Goal: Task Accomplishment & Management: Manage account settings

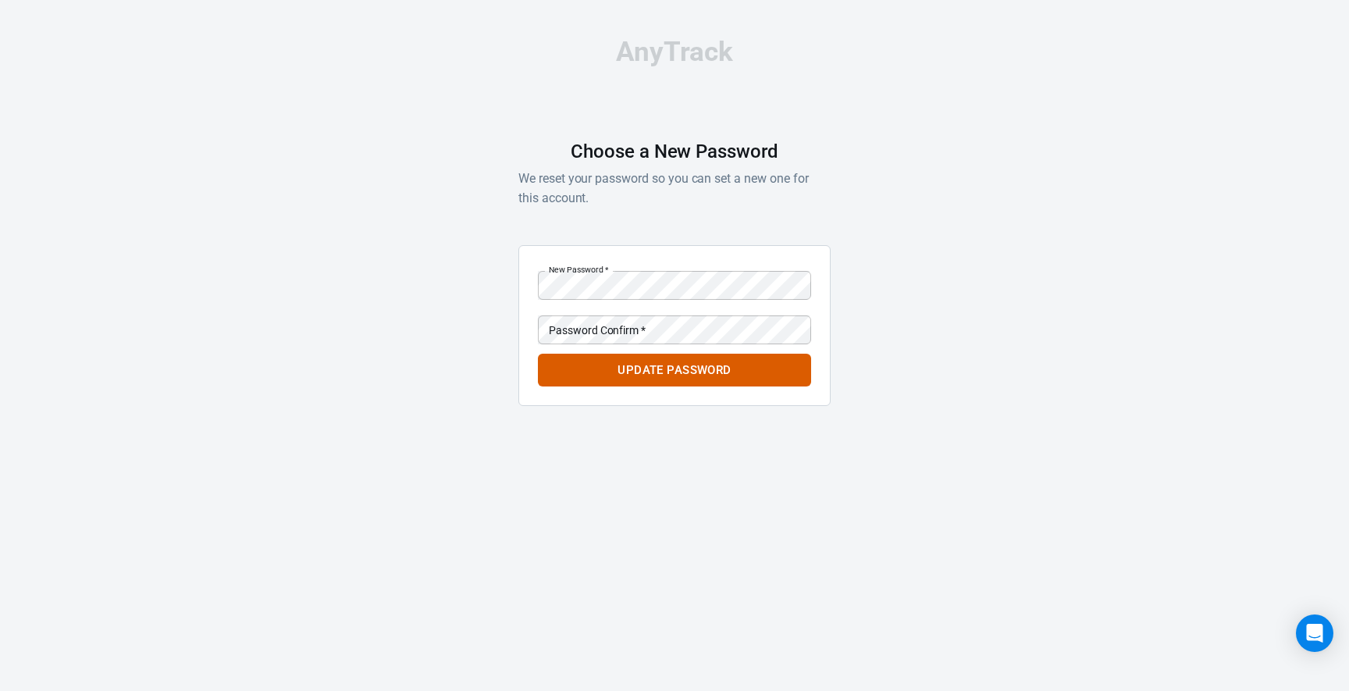
click at [493, 308] on div "AnyTrack Choose a New Password We reset your password so you can set a new one …" at bounding box center [674, 228] width 1349 height 457
click at [397, 297] on div "AnyTrack Choose a New Password We reset your password so you can set a new one …" at bounding box center [674, 228] width 1349 height 457
click at [607, 355] on button "Update Password" at bounding box center [674, 370] width 273 height 33
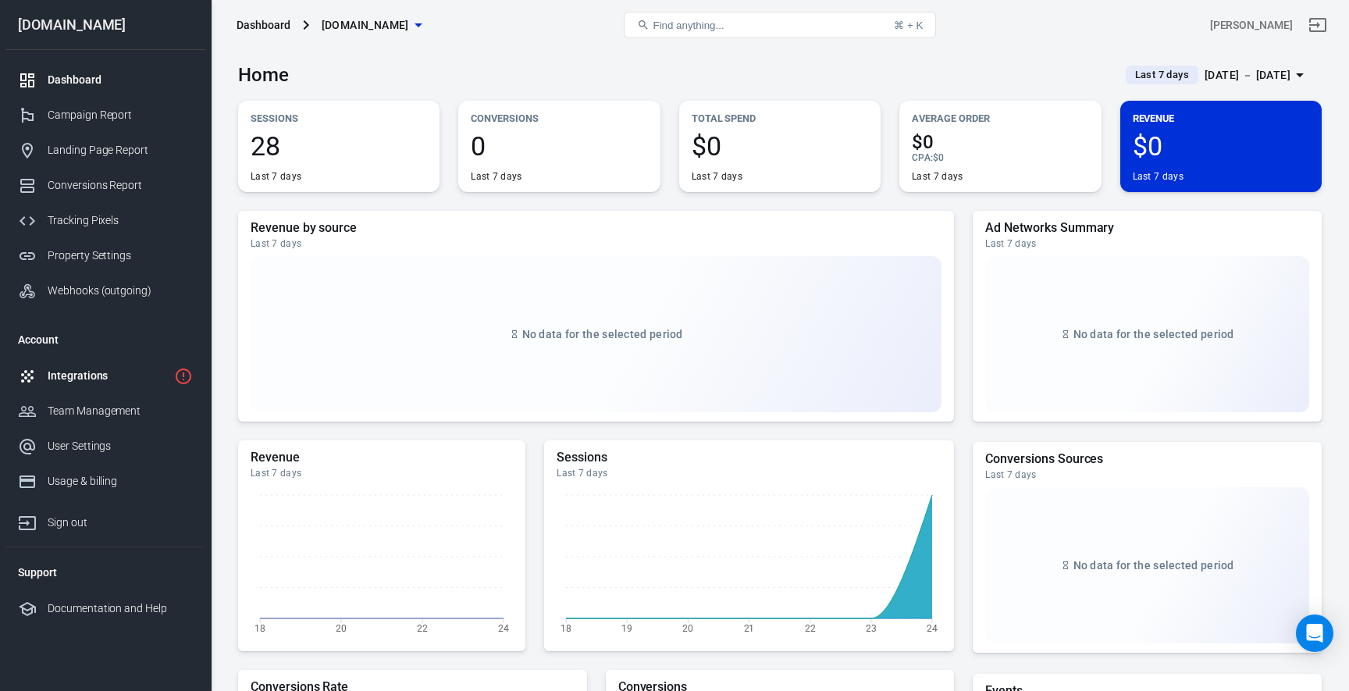
click at [102, 383] on div "Integrations" at bounding box center [108, 376] width 120 height 16
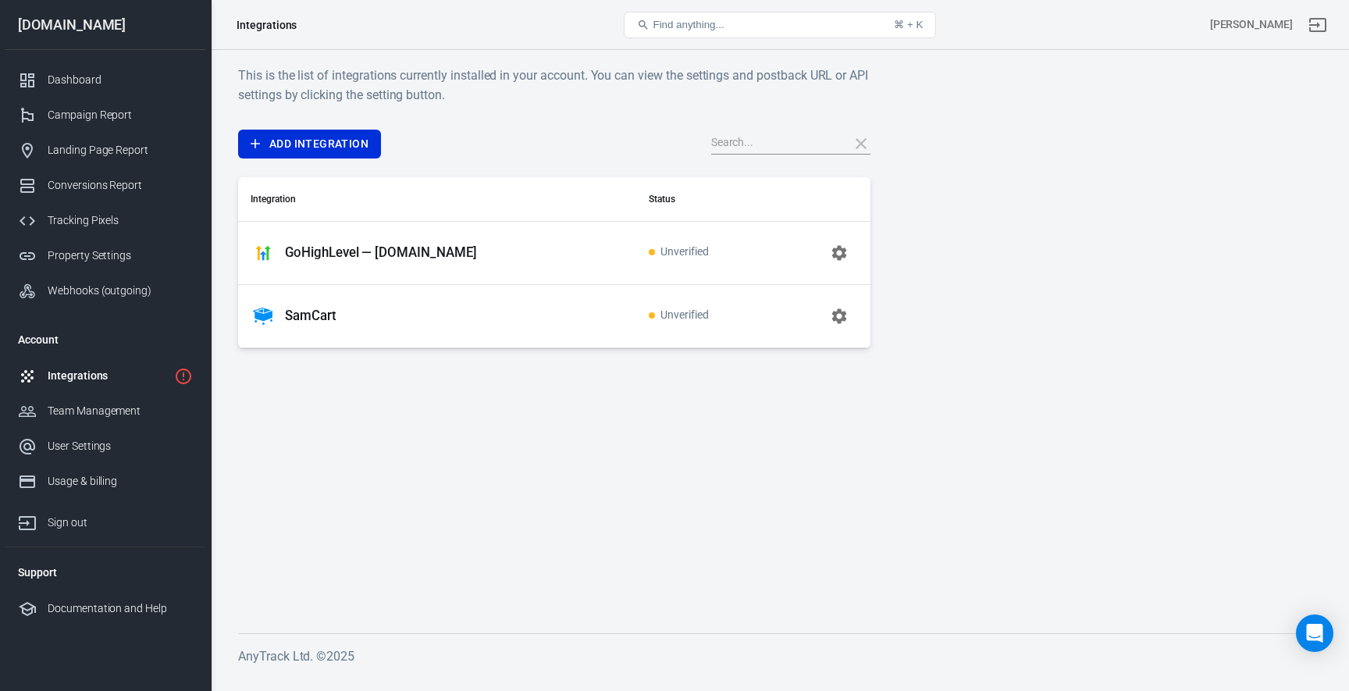
click at [358, 55] on div "This is the list of integrations currently installed in your account. You can v…" at bounding box center [780, 362] width 1138 height 625
click at [380, 79] on h6 "This is the list of integrations currently installed in your account. You can v…" at bounding box center [554, 85] width 632 height 39
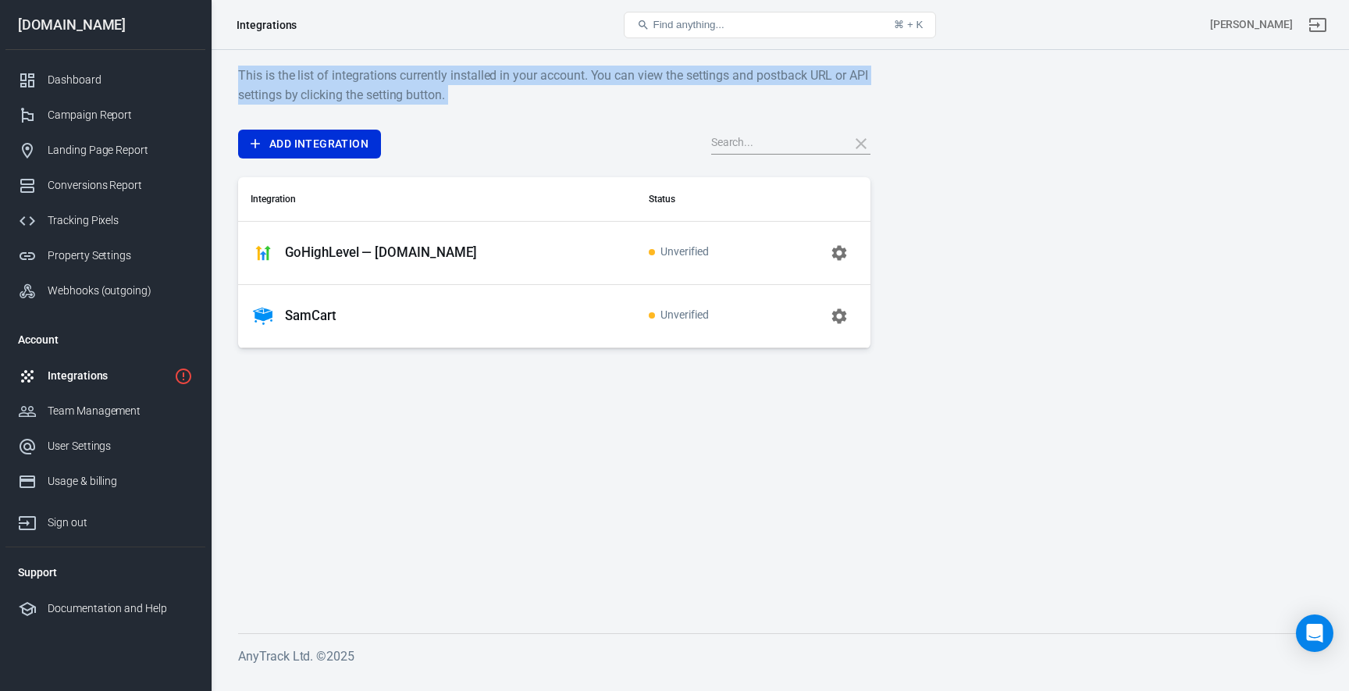
click at [380, 79] on h6 "This is the list of integrations currently installed in your account. You can v…" at bounding box center [554, 85] width 632 height 39
click at [368, 79] on h6 "This is the list of integrations currently installed in your account. You can v…" at bounding box center [554, 85] width 632 height 39
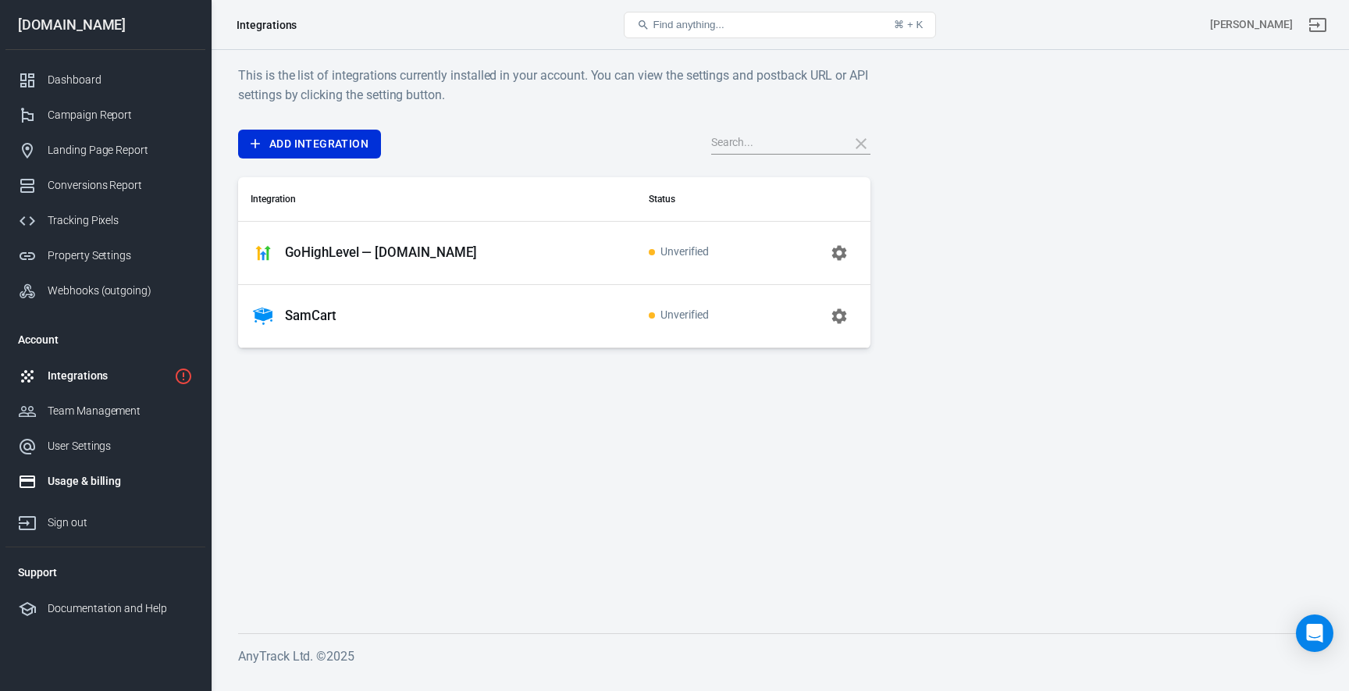
click at [84, 481] on div "Usage & billing" at bounding box center [120, 481] width 145 height 16
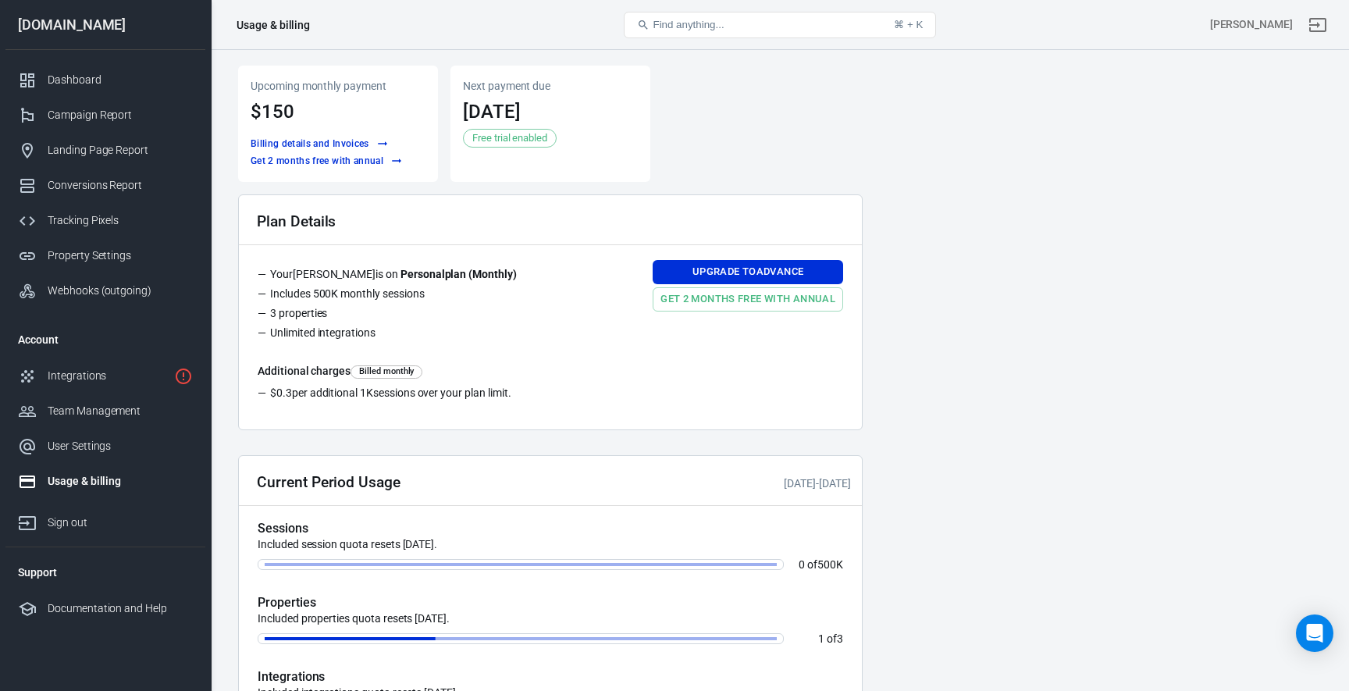
click at [379, 269] on li "Your [PERSON_NAME] is on Personal plan ( Monthly )" at bounding box center [394, 276] width 272 height 20
click at [368, 274] on li "Your [PERSON_NAME] is on Personal plan ( Monthly )" at bounding box center [394, 276] width 272 height 20
click at [80, 81] on div "Dashboard" at bounding box center [120, 80] width 145 height 16
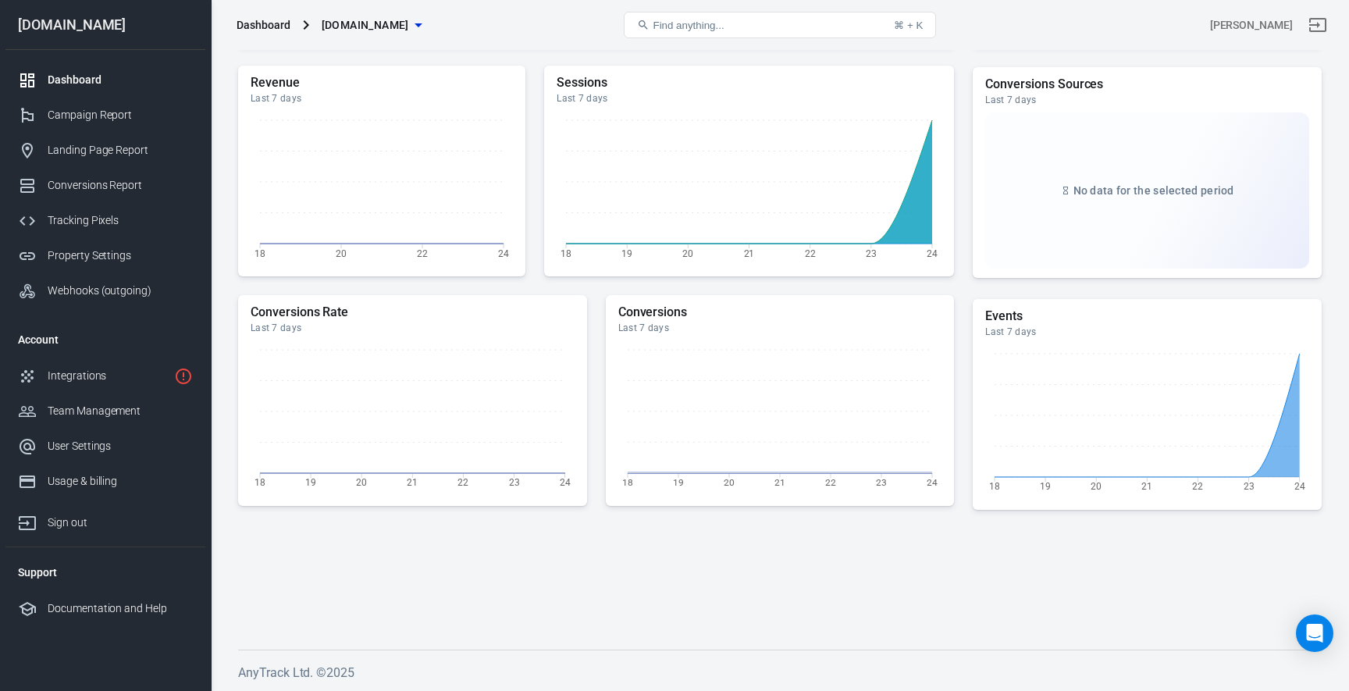
scroll to position [350, 0]
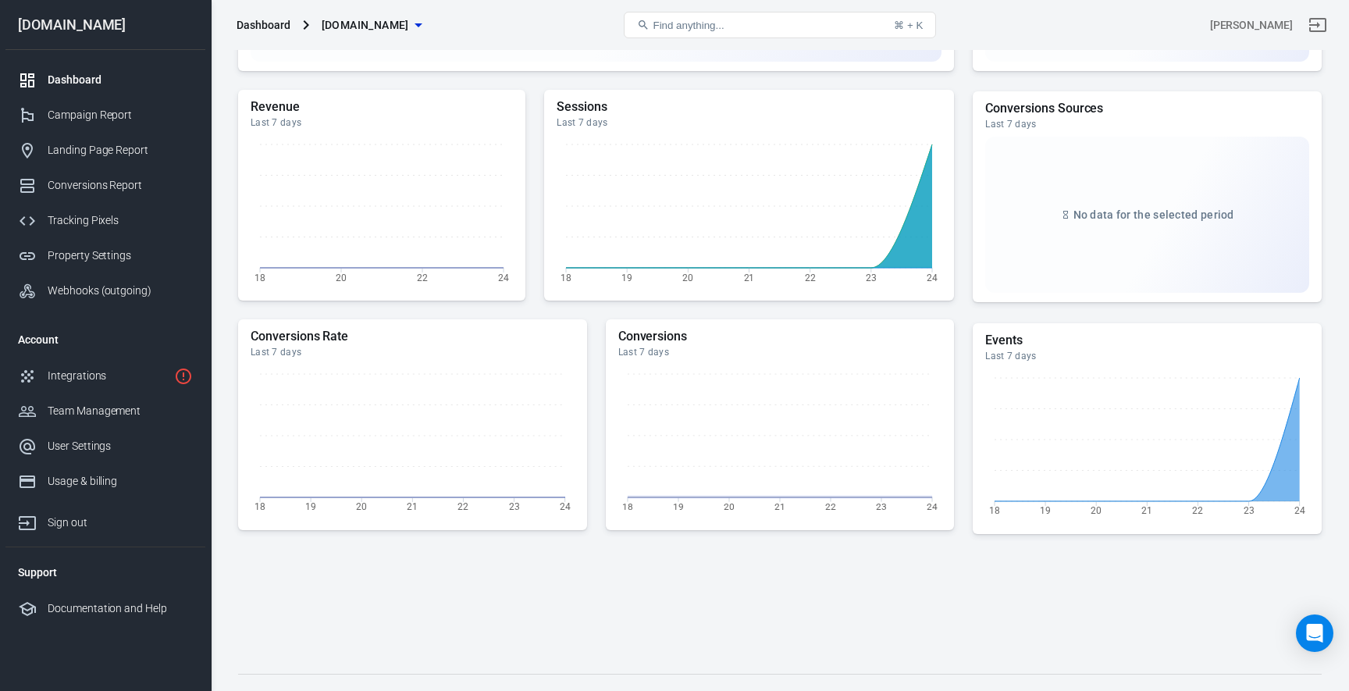
click at [313, 333] on h5 "Conversions Rate" at bounding box center [413, 337] width 324 height 16
click at [625, 333] on h5 "Conversions" at bounding box center [780, 337] width 324 height 16
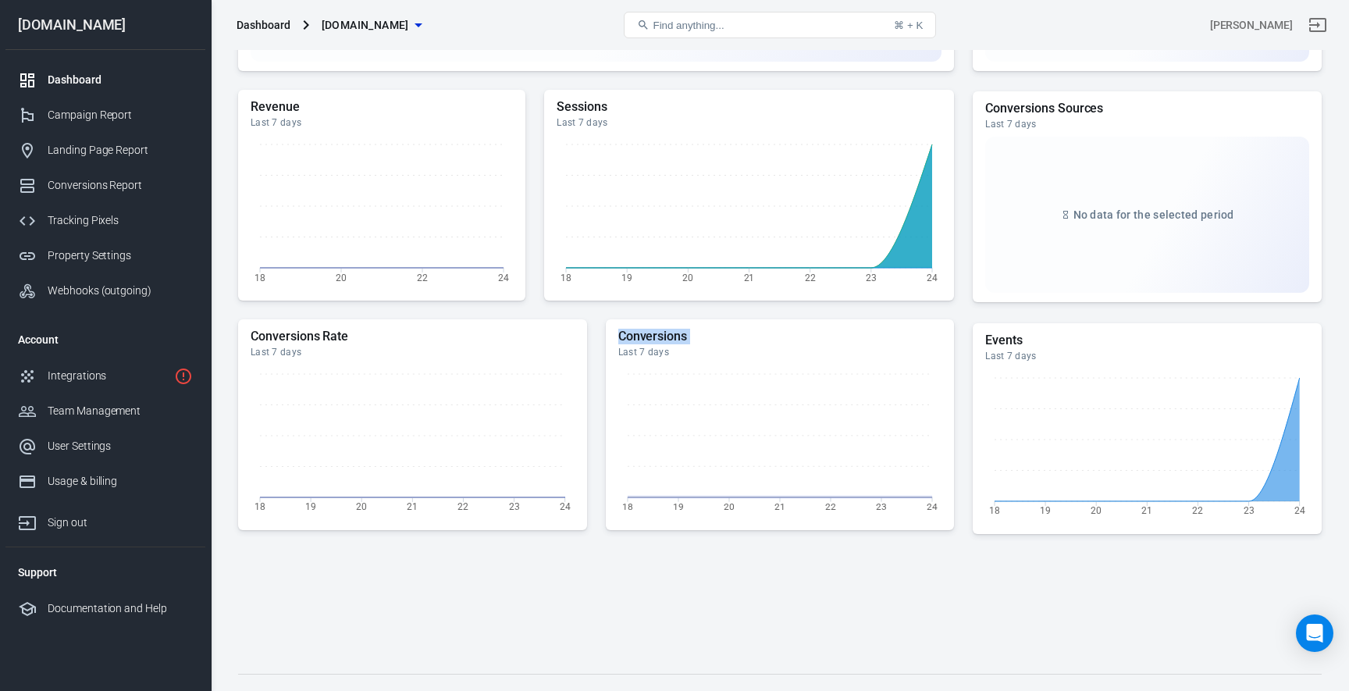
click at [625, 333] on h5 "Conversions" at bounding box center [780, 337] width 324 height 16
click at [638, 333] on h5 "Conversions" at bounding box center [780, 337] width 324 height 16
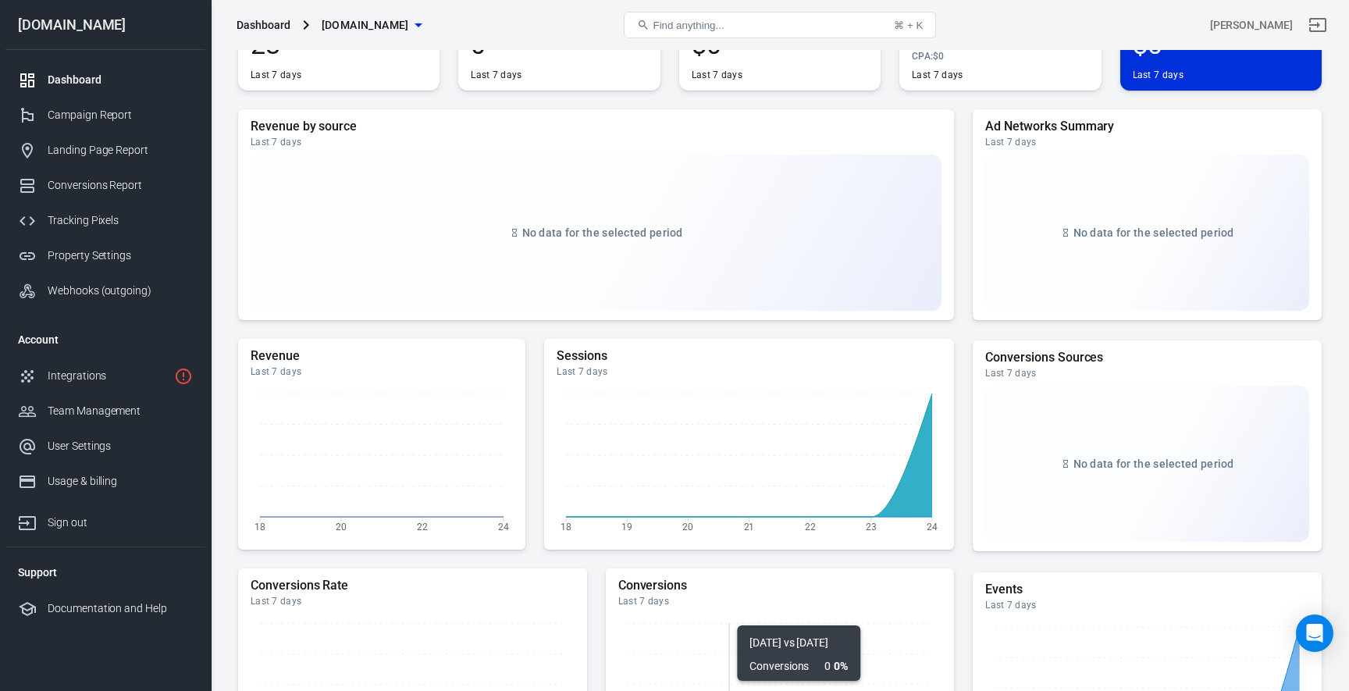
scroll to position [0, 0]
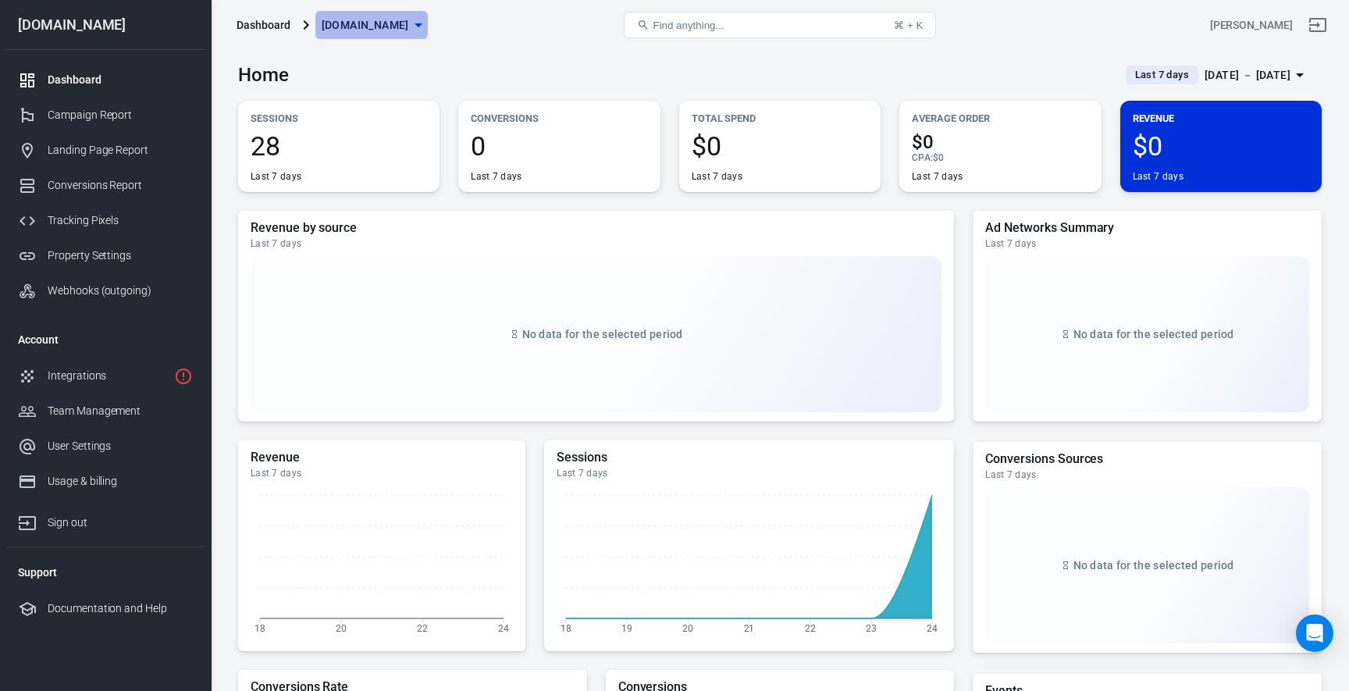
click at [353, 32] on span "[DOMAIN_NAME]" at bounding box center [365, 26] width 87 height 20
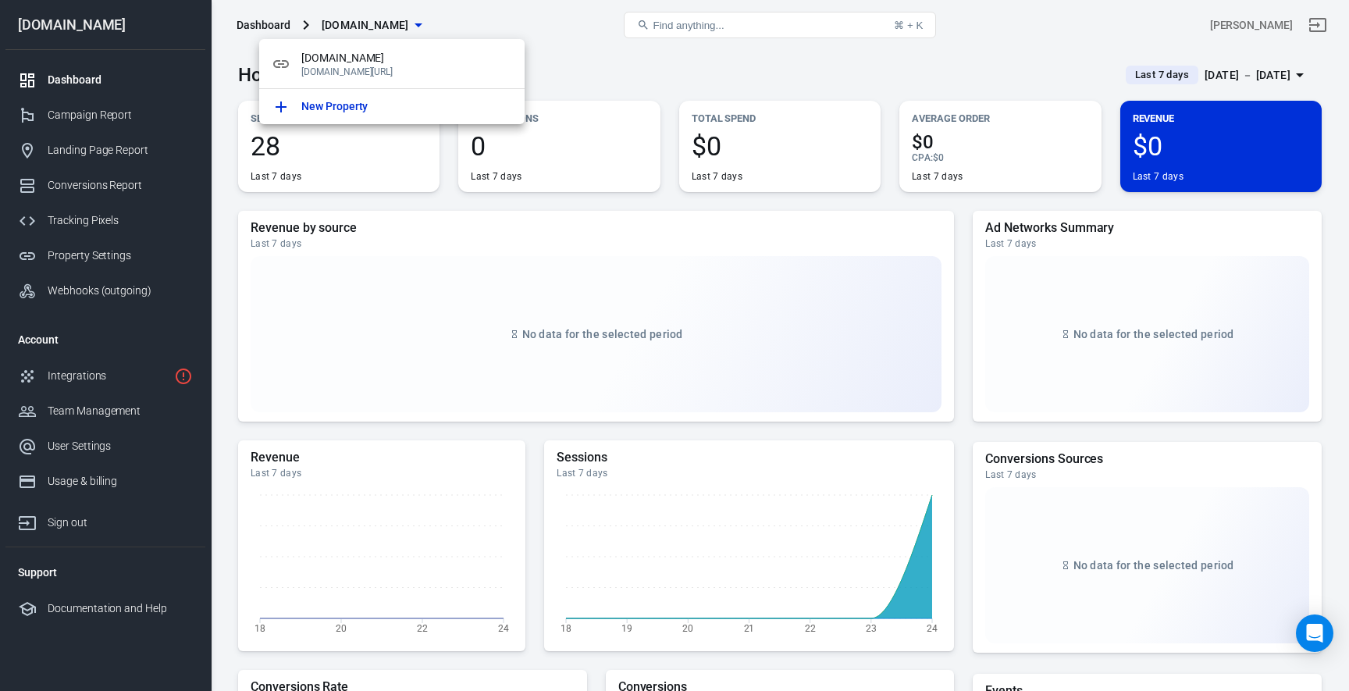
click at [353, 29] on div at bounding box center [674, 345] width 1349 height 691
